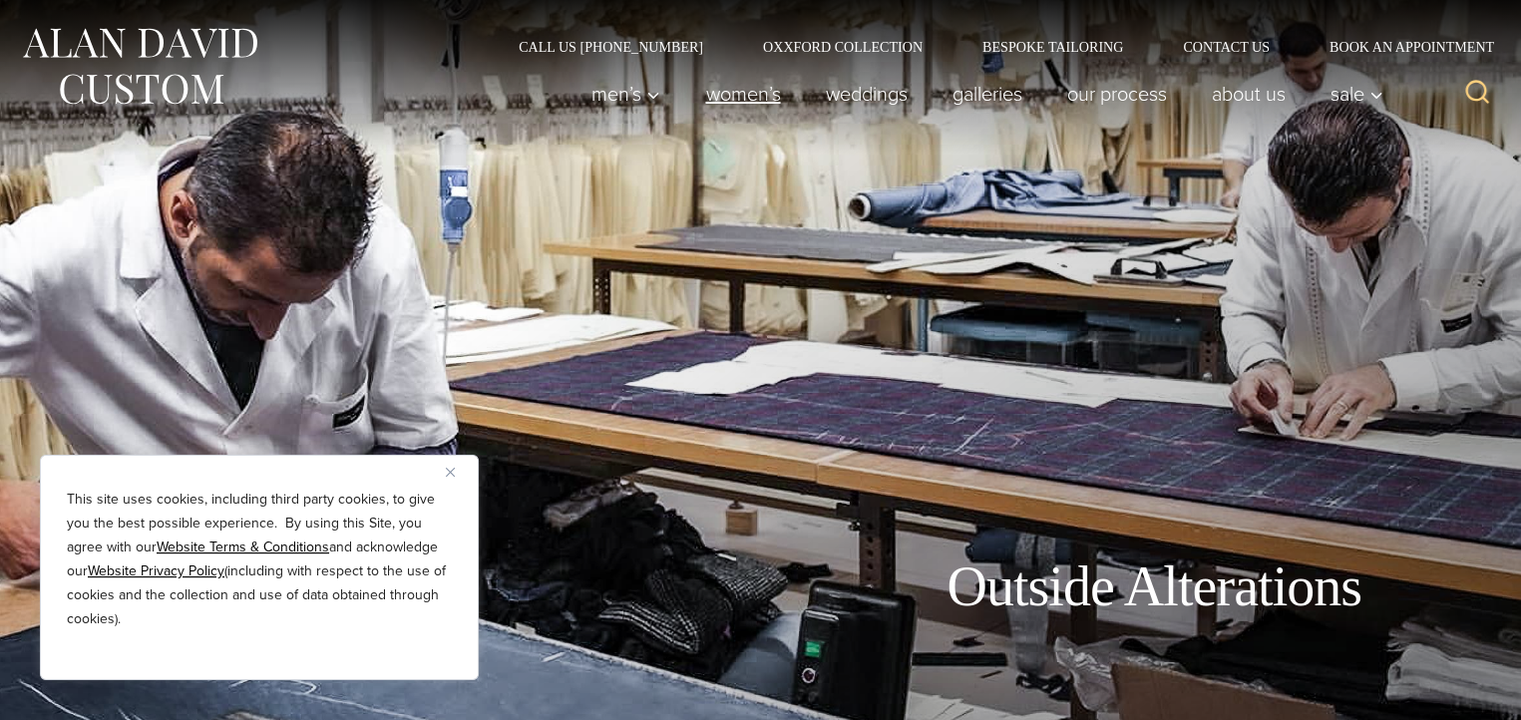
click at [752, 93] on link "Women’s" at bounding box center [743, 94] width 120 height 40
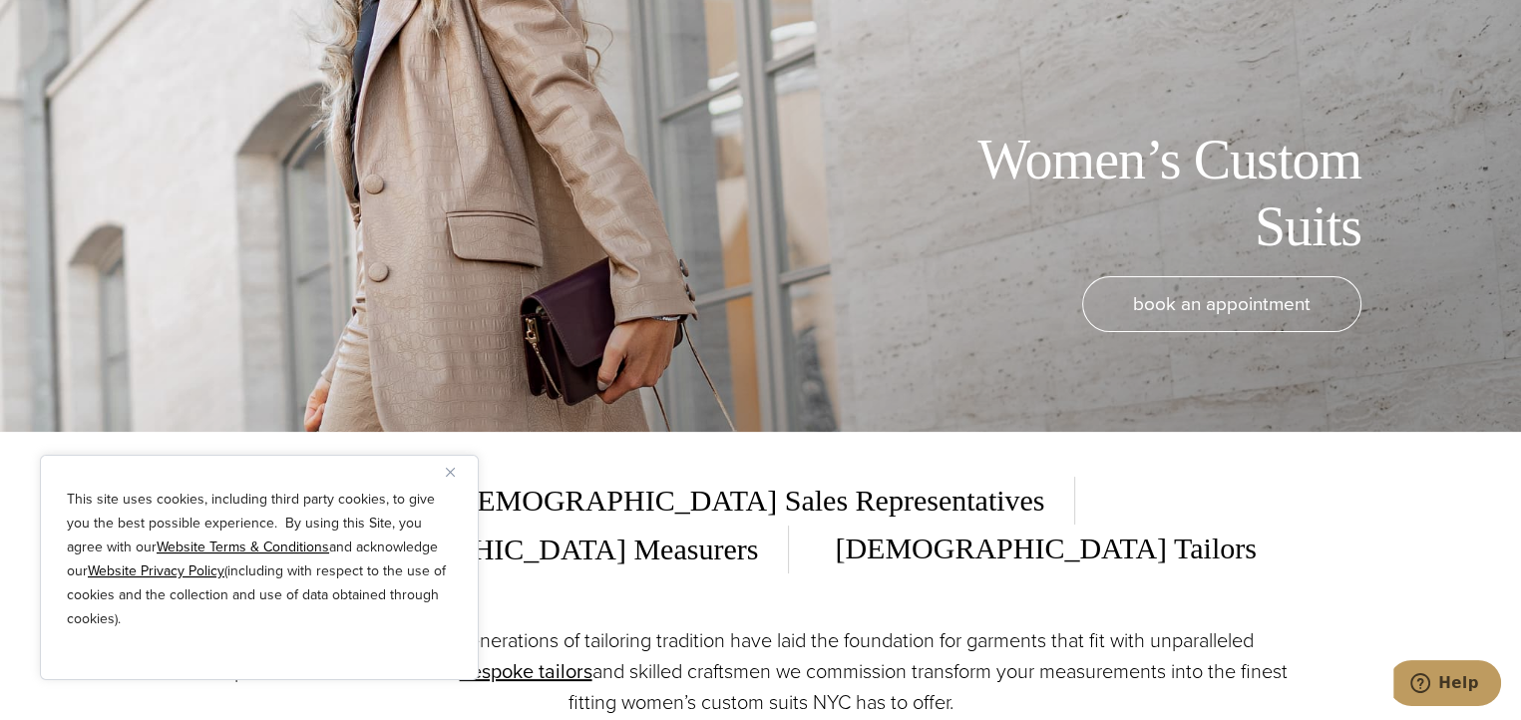
scroll to position [399, 0]
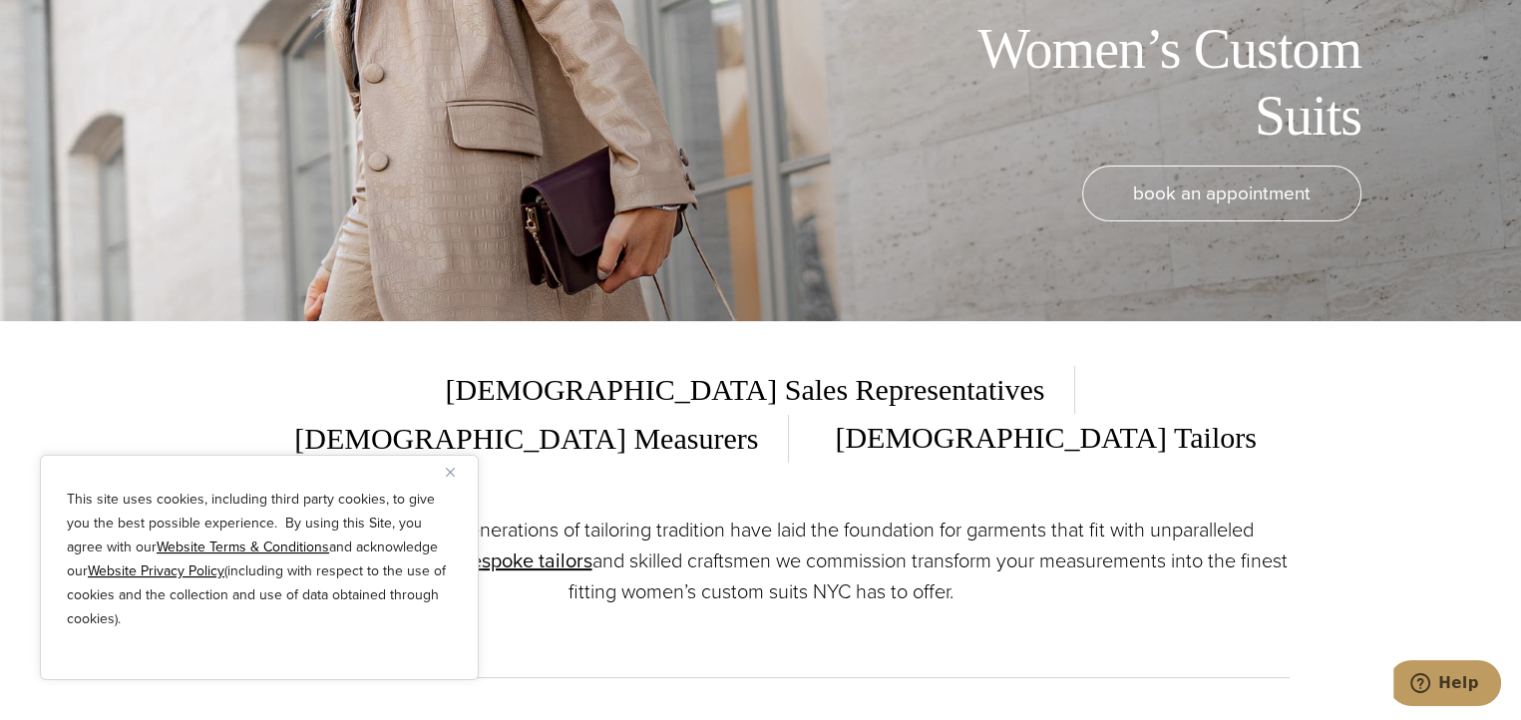
click at [452, 476] on img "Close" at bounding box center [450, 472] width 9 height 9
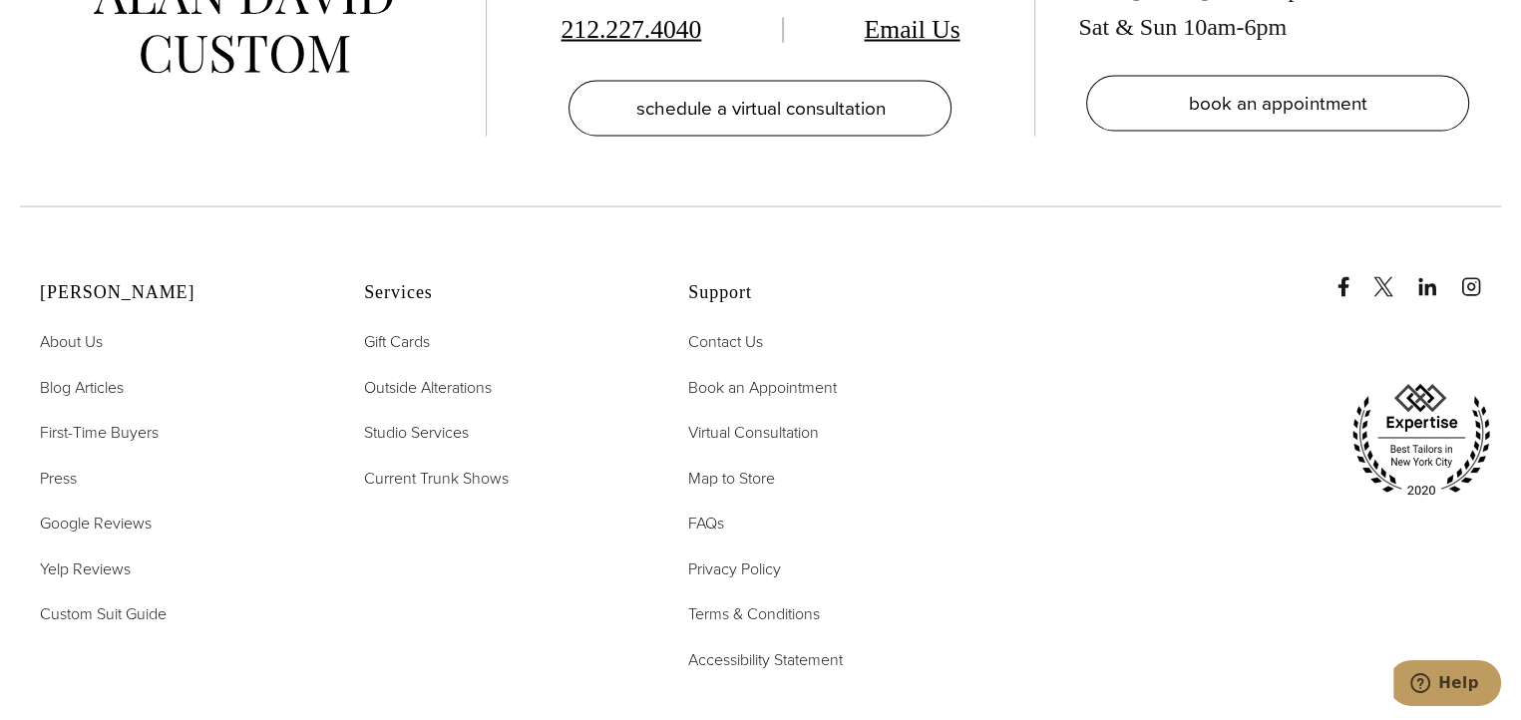
scroll to position [11701, 0]
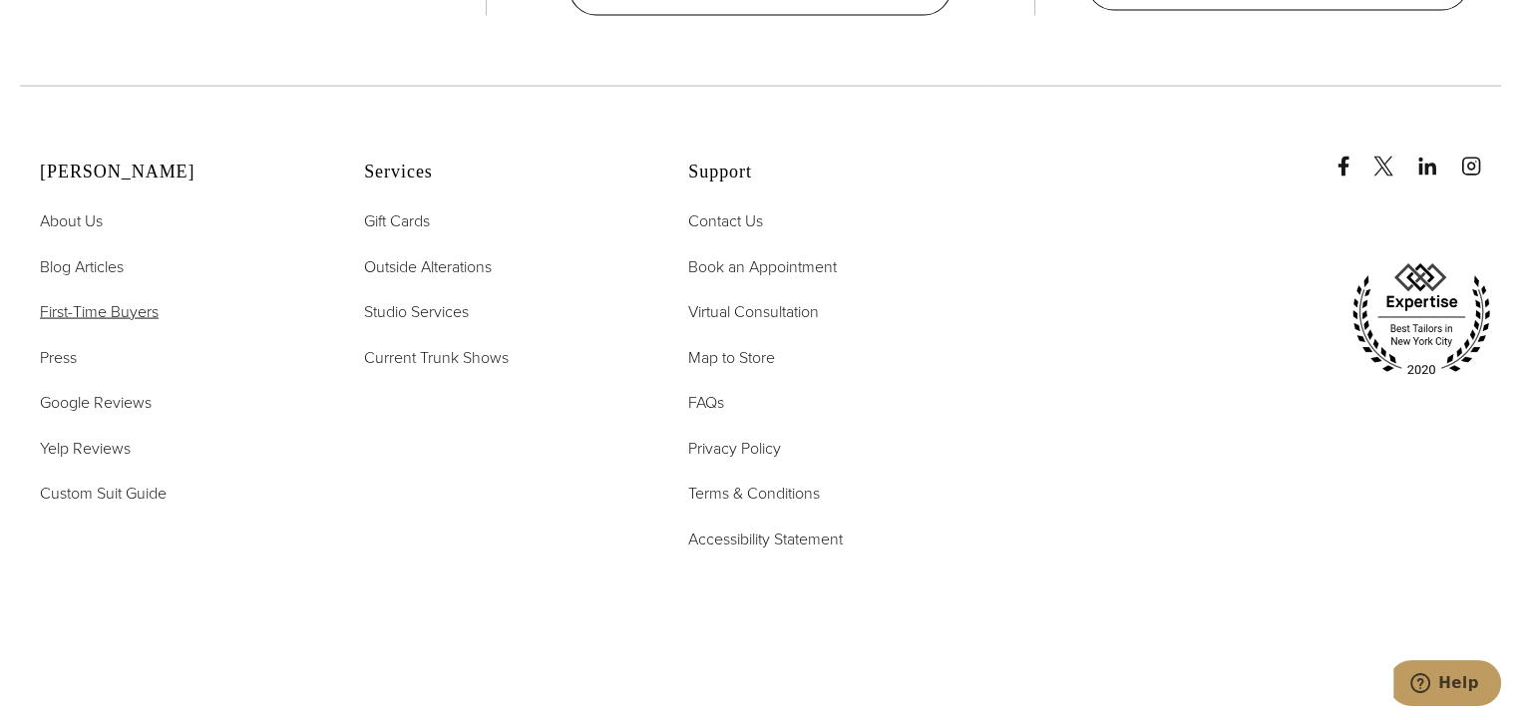
click at [92, 300] on span "First-Time Buyers" at bounding box center [99, 311] width 119 height 23
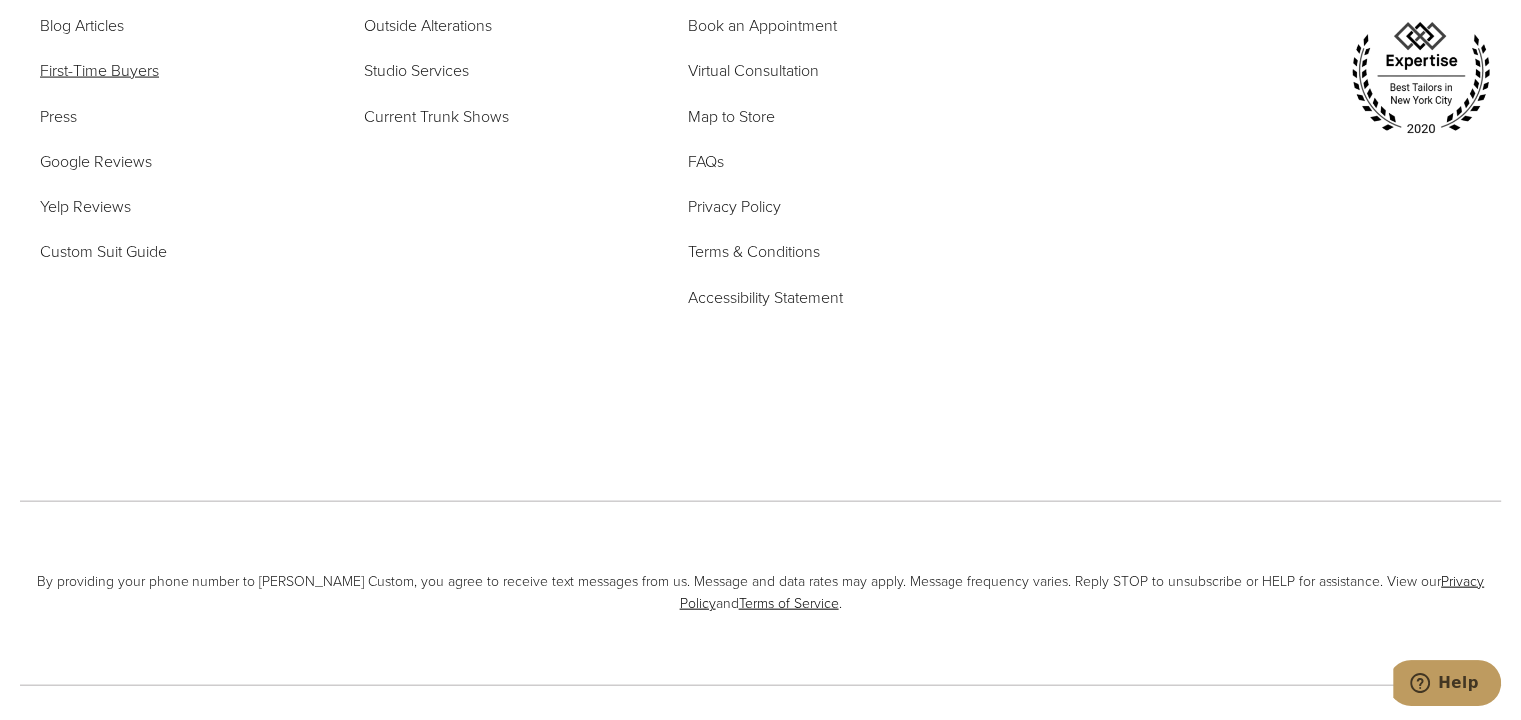
scroll to position [12017, 0]
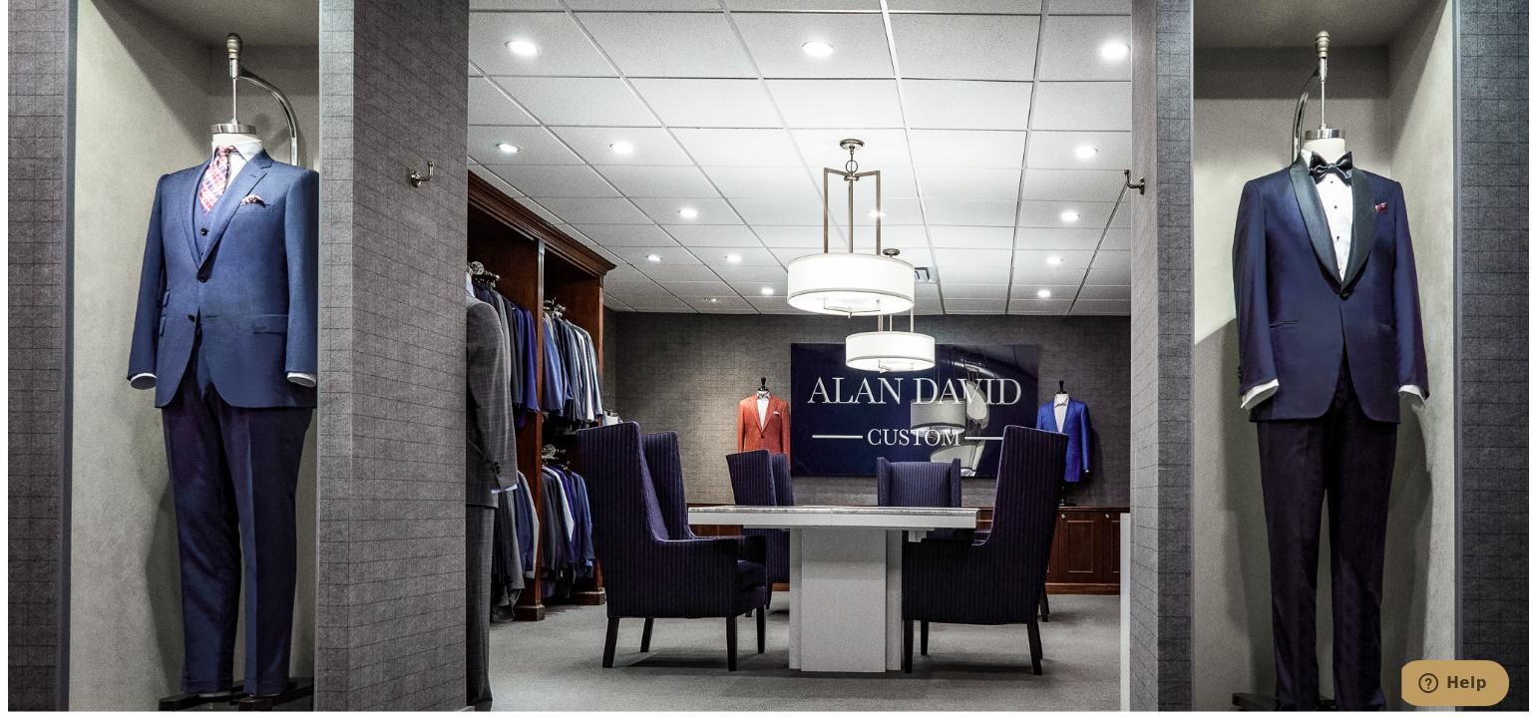
scroll to position [3457, 0]
